Goal: Information Seeking & Learning: Learn about a topic

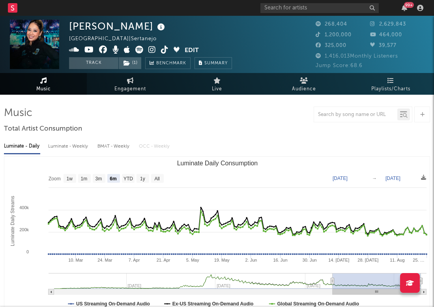
select select "6m"
click at [289, 9] on input "text" at bounding box center [320, 8] width 118 height 10
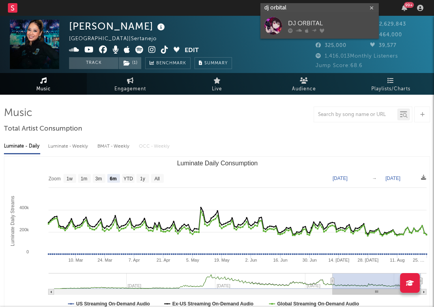
type input "dj orbital"
click at [304, 20] on div "DJ ORBITAL" at bounding box center [331, 23] width 87 height 9
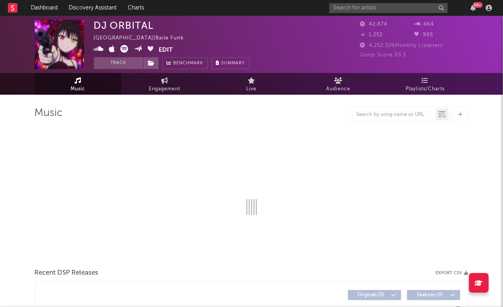
select select "6m"
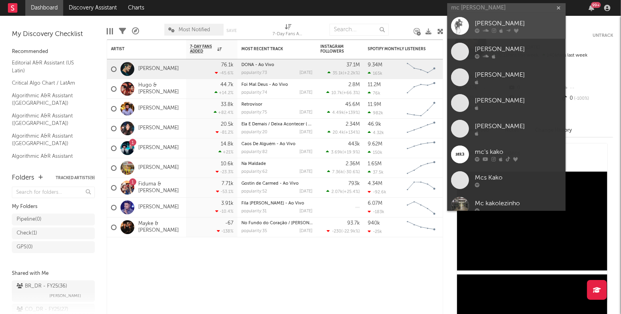
type input "mc [PERSON_NAME]"
click at [503, 24] on div "[PERSON_NAME]" at bounding box center [518, 23] width 87 height 9
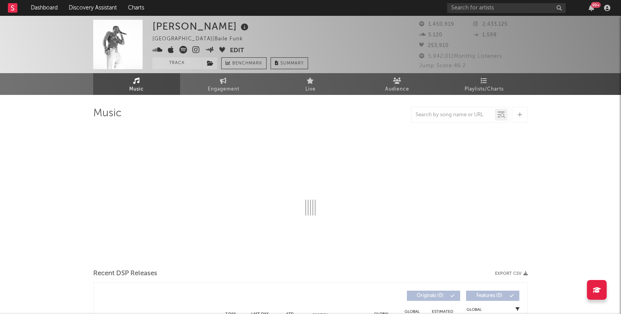
select select "6m"
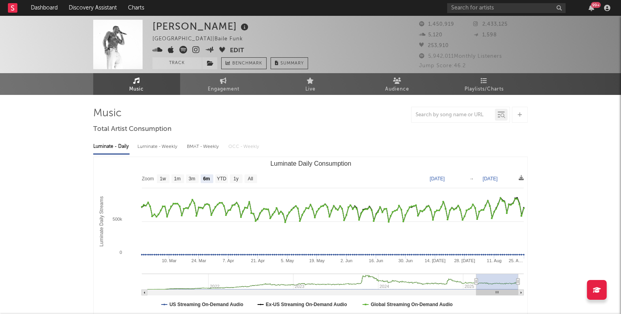
click at [162, 148] on div "Luminate - Weekly" at bounding box center [157, 146] width 41 height 13
select select "6m"
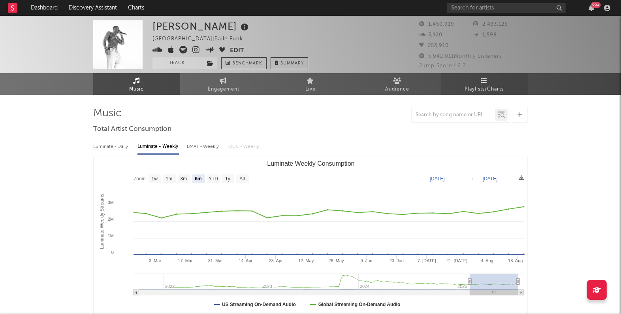
click at [481, 81] on icon at bounding box center [484, 80] width 7 height 6
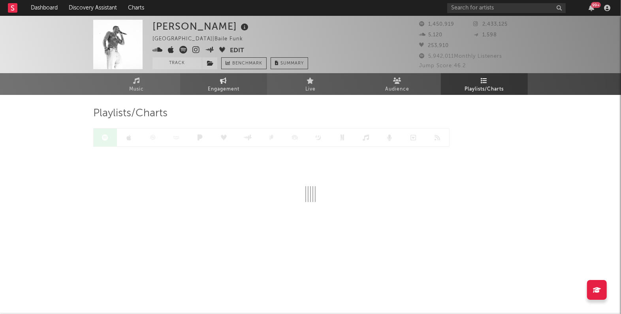
click at [222, 85] on span "Engagement" at bounding box center [224, 89] width 32 height 9
select select "1w"
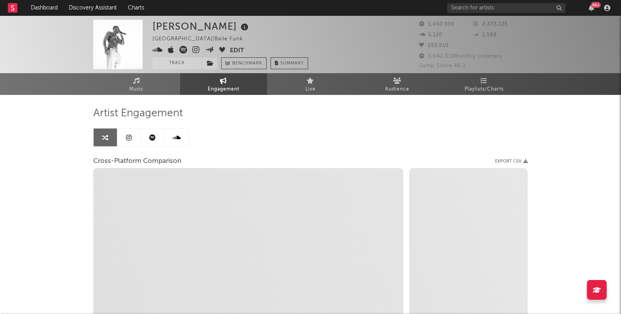
click at [147, 133] on link at bounding box center [153, 137] width 24 height 18
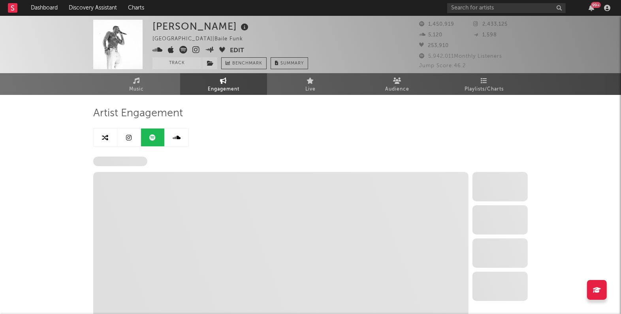
click at [101, 139] on link at bounding box center [106, 137] width 24 height 18
select select "1w"
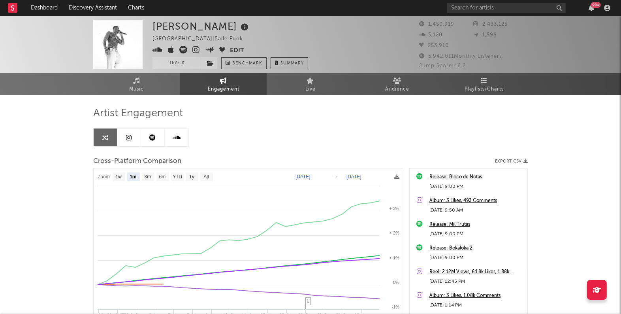
click at [301, 131] on div "Artist Engagement Cross-Platform Comparison Export CSV Zoom 1w 1m 3m 6m YTD 1y …" at bounding box center [310, 241] width 434 height 269
click at [175, 178] on text "YTD" at bounding box center [177, 177] width 9 height 6
select select "YTD"
type input "[DATE]"
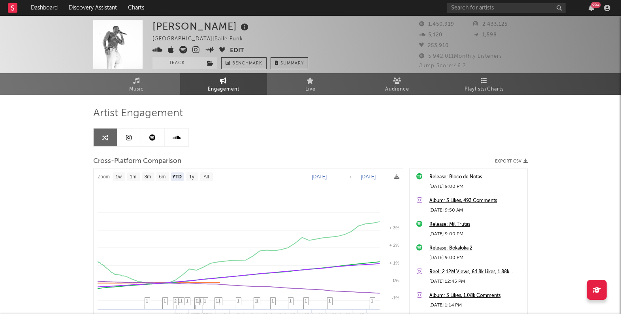
select select "1w"
